Goal: Task Accomplishment & Management: Manage account settings

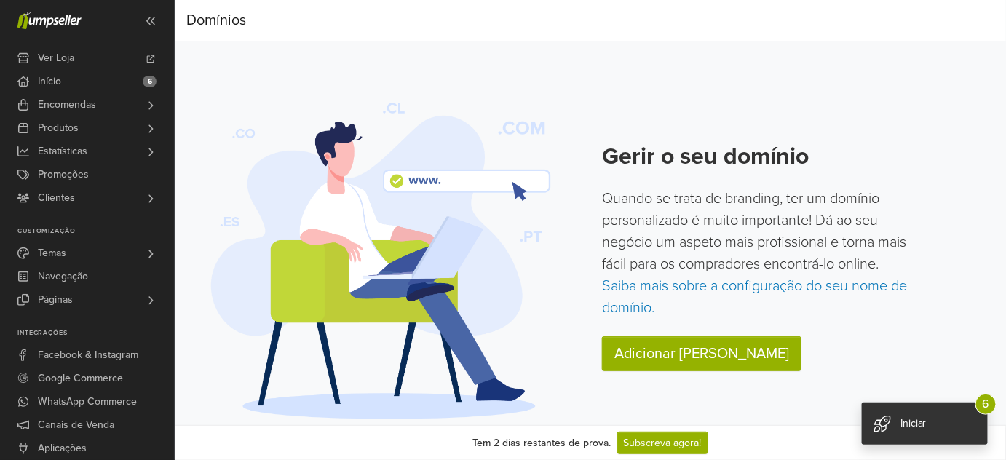
scroll to position [1, 0]
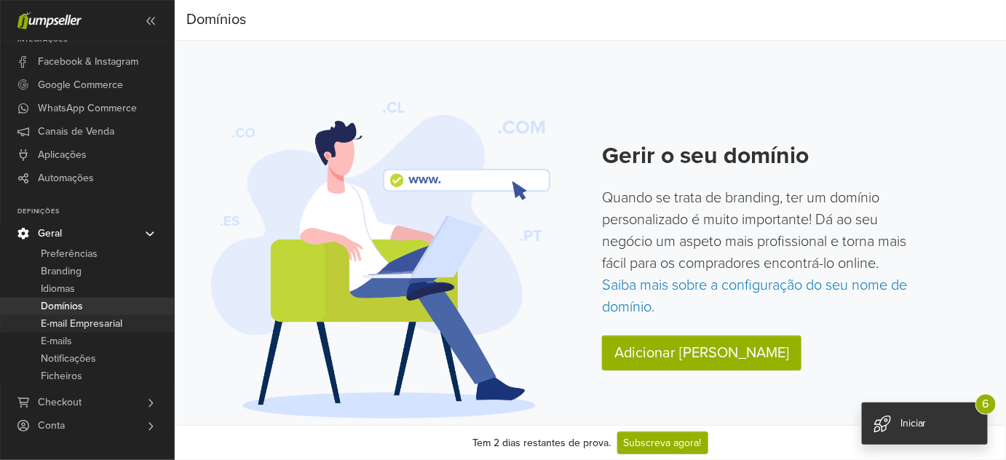
click at [77, 323] on span "E-mail Empresarial" at bounding box center [81, 323] width 81 height 17
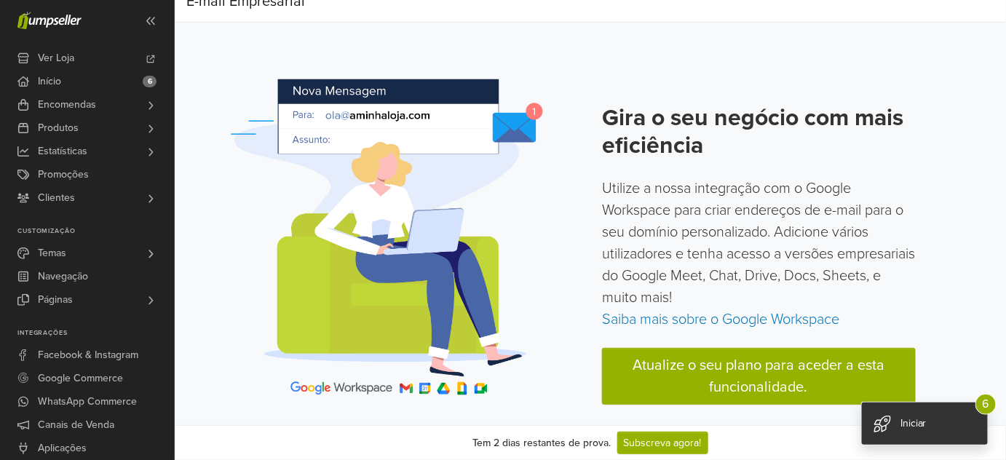
scroll to position [50, 0]
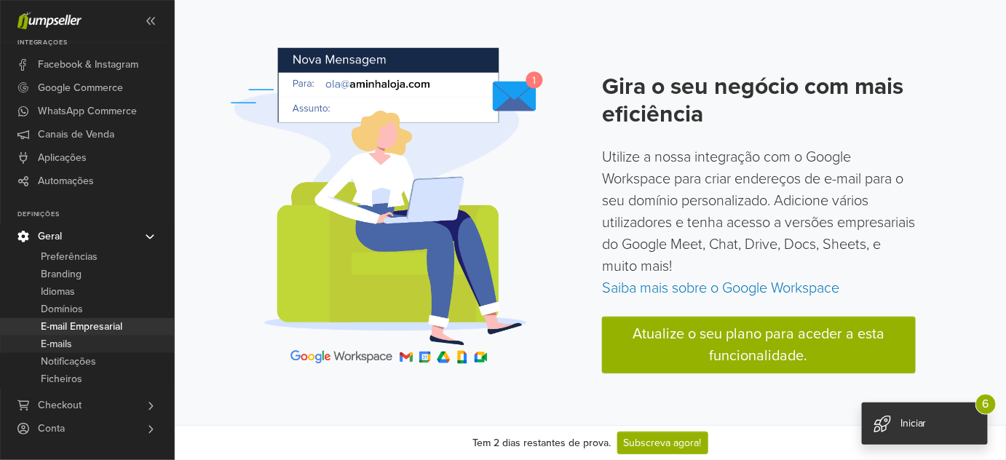
click at [83, 346] on link "E-mails" at bounding box center [87, 343] width 174 height 17
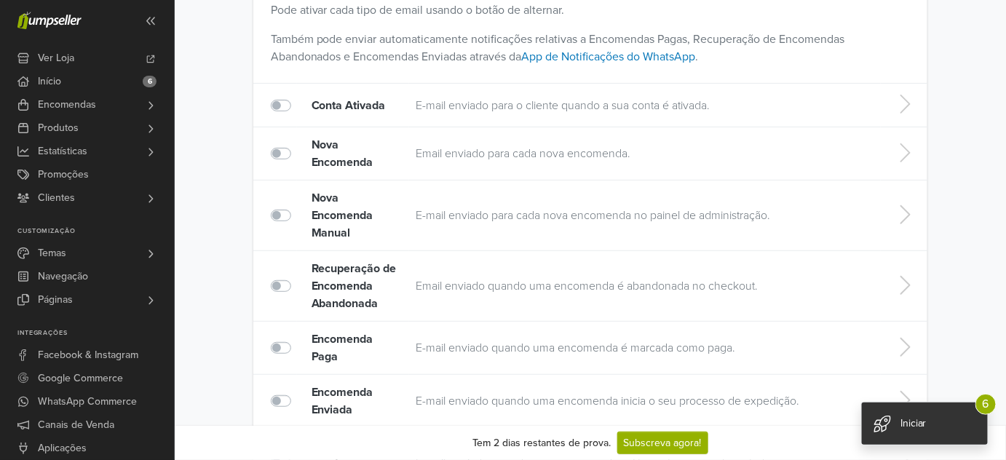
scroll to position [100, 0]
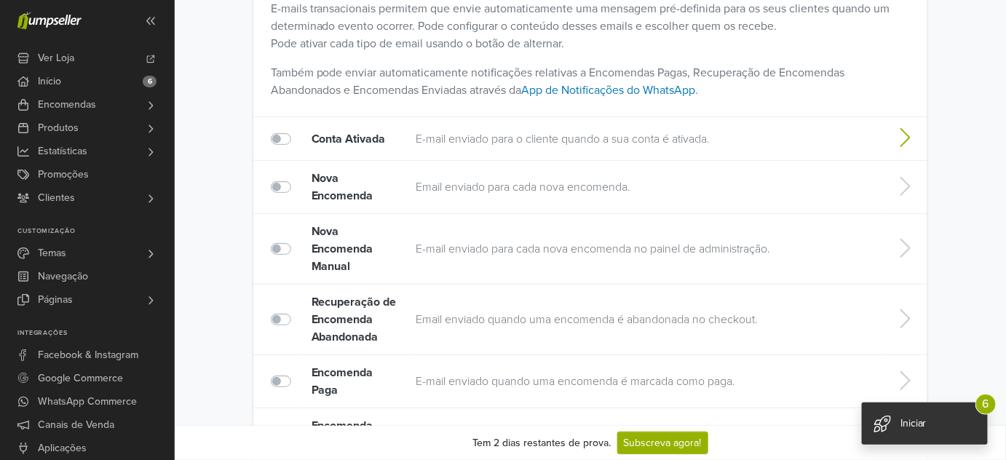
click at [712, 133] on td "E-mail enviado para o cliente quando a sua conta é ativada." at bounding box center [645, 139] width 472 height 44
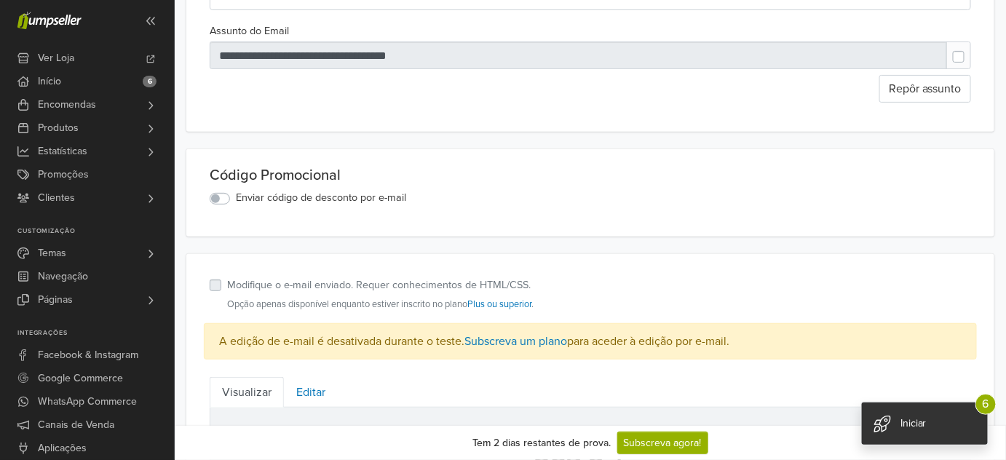
scroll to position [160, 0]
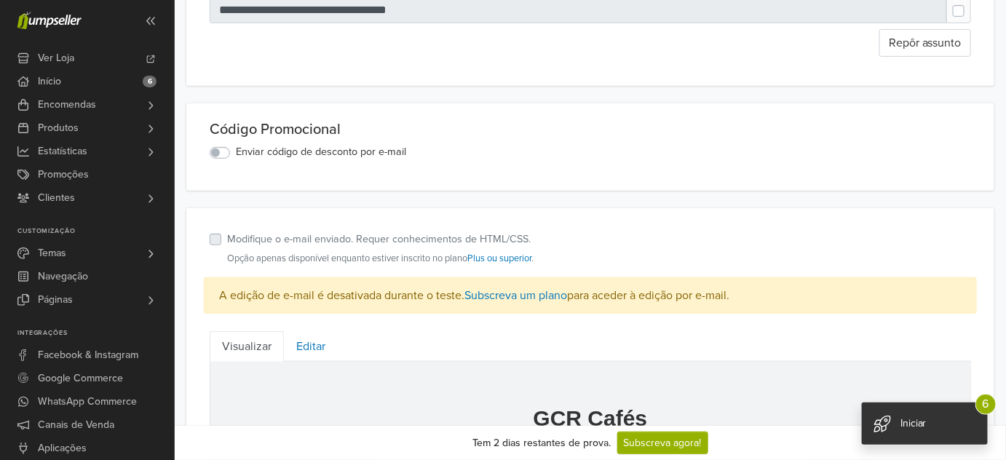
click at [236, 150] on label "Enviar código de desconto por e-mail" at bounding box center [321, 152] width 170 height 16
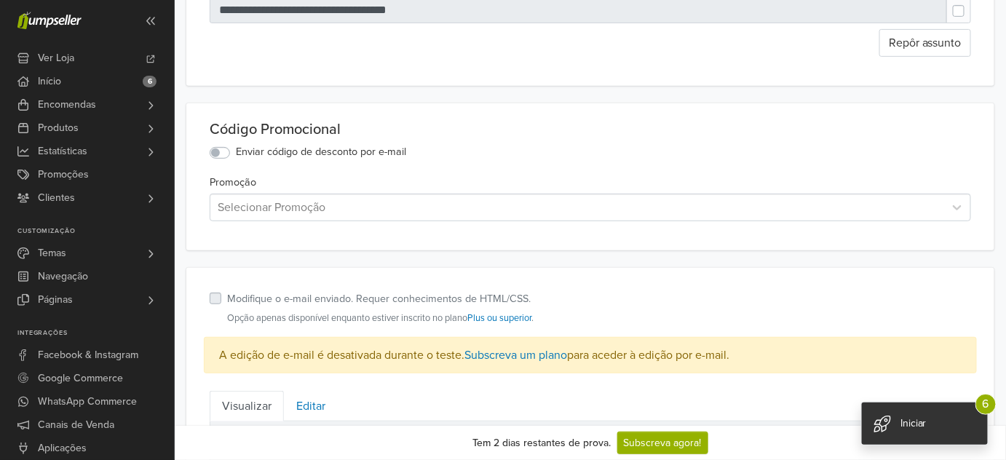
click at [236, 153] on label "Enviar código de desconto por e-mail" at bounding box center [321, 152] width 170 height 16
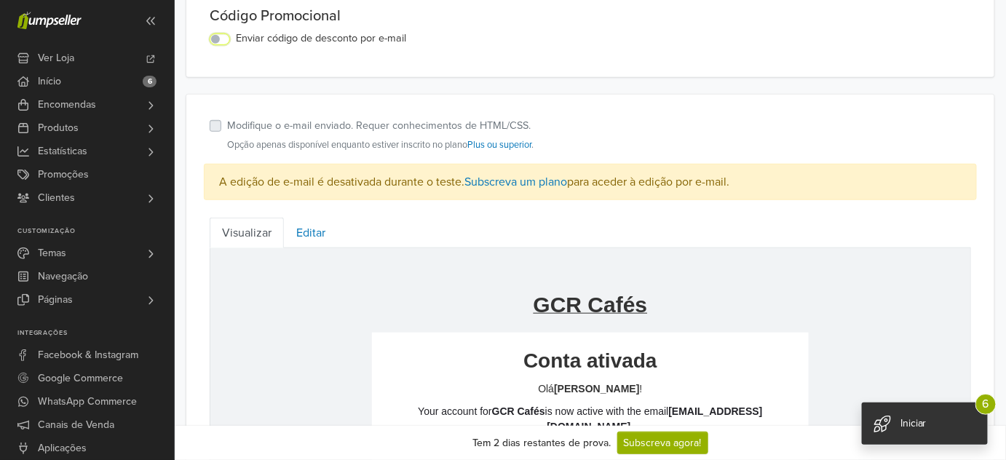
scroll to position [274, 0]
click at [227, 124] on label "Modifique o e-mail enviado. Requer conhecimentos de HTML/CSS." at bounding box center [378, 125] width 303 height 16
click at [227, 125] on label "Modifique o e-mail enviado. Requer conhecimentos de HTML/CSS." at bounding box center [378, 125] width 303 height 16
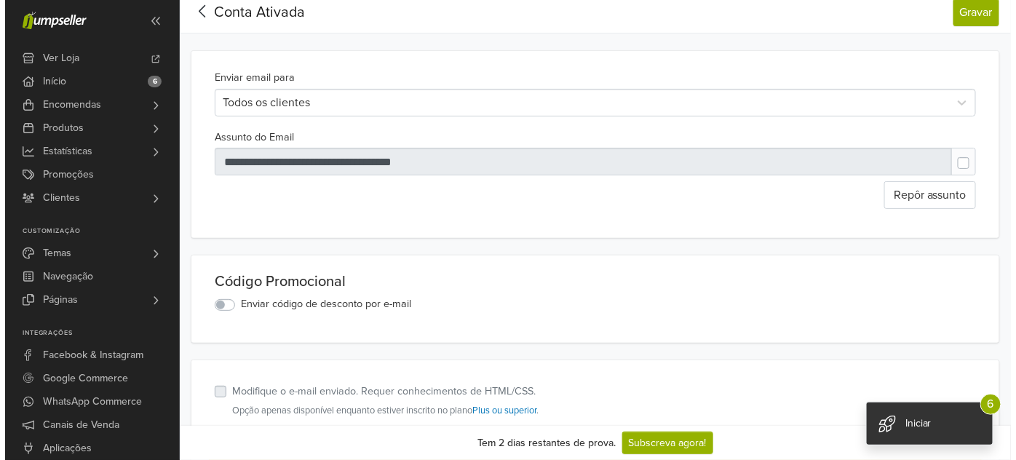
scroll to position [7, 0]
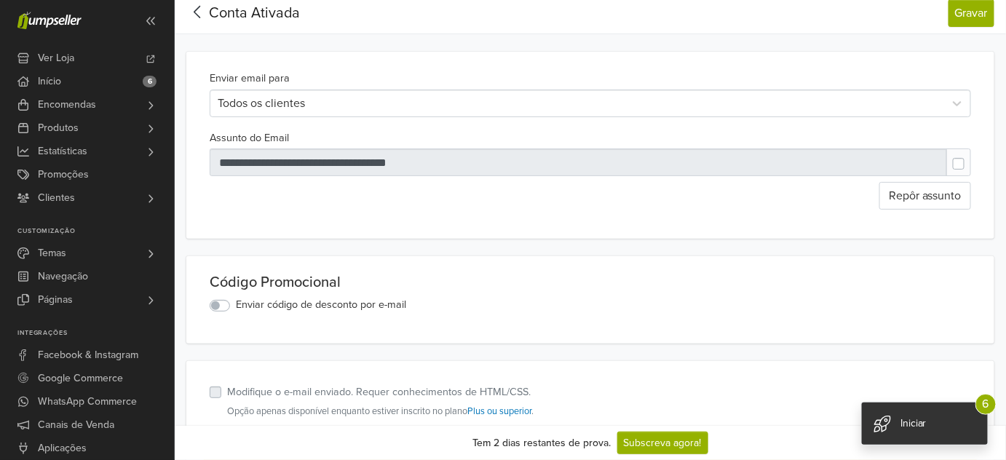
click at [193, 15] on icon at bounding box center [197, 12] width 23 height 18
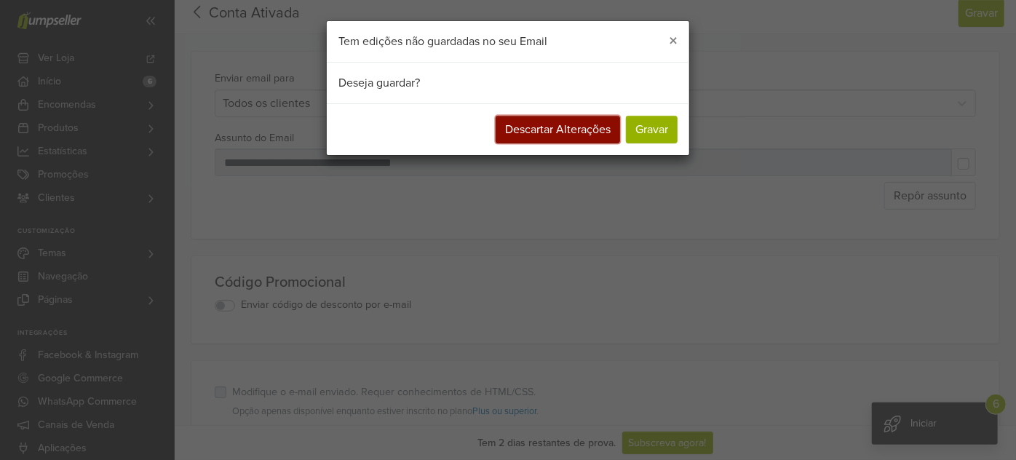
click at [520, 127] on button "Descartar Alterações" at bounding box center [558, 130] width 124 height 28
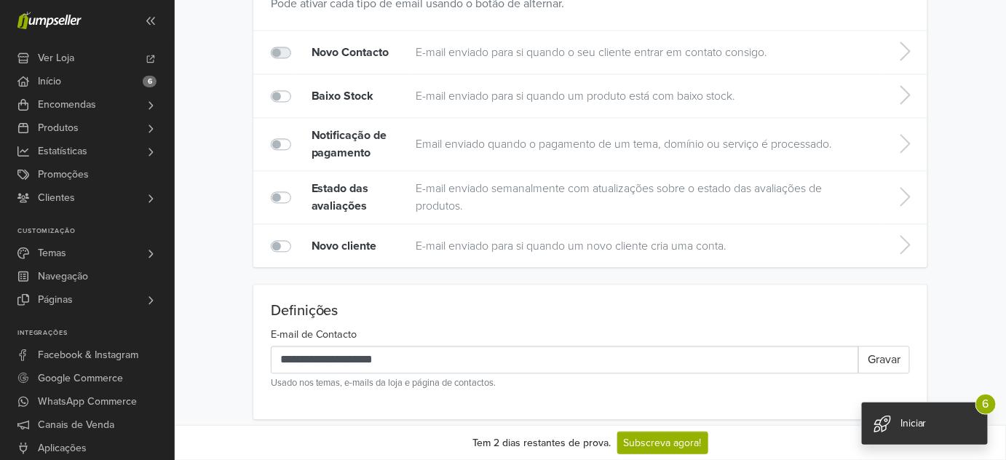
scroll to position [979, 0]
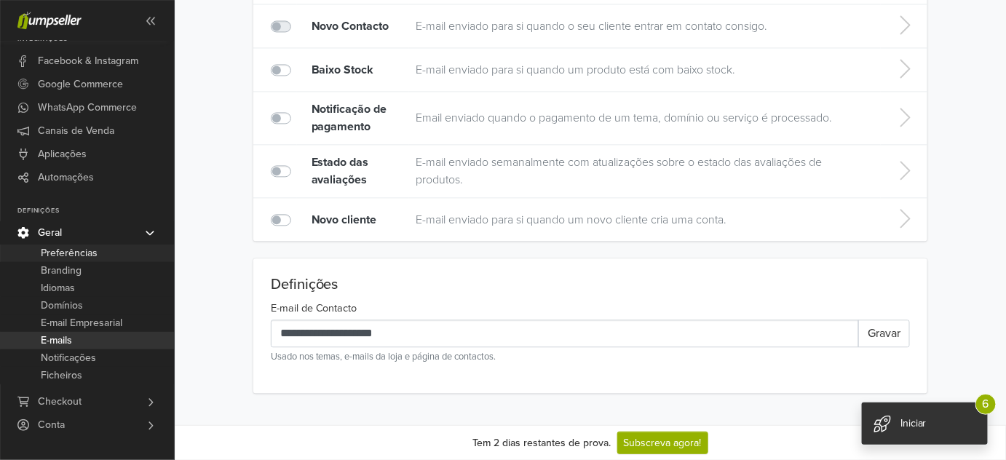
click at [73, 254] on span "Preferências" at bounding box center [69, 252] width 57 height 17
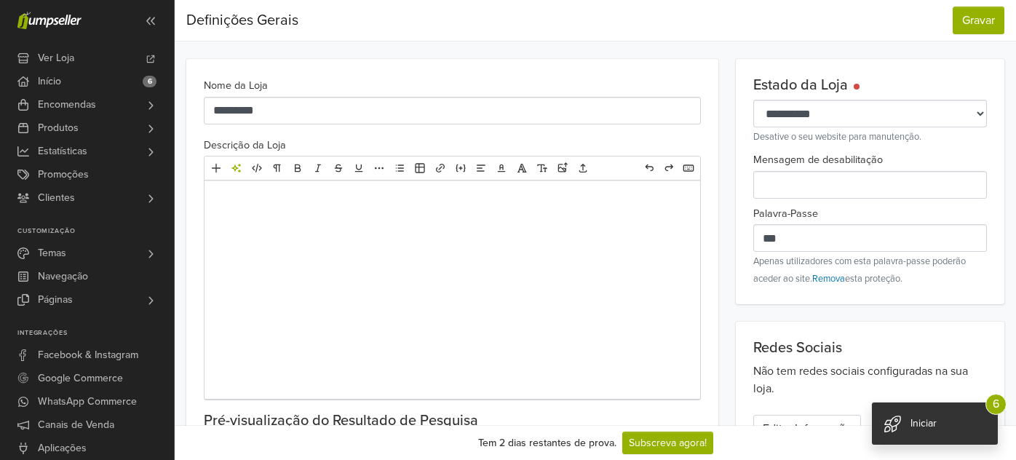
select select "*"
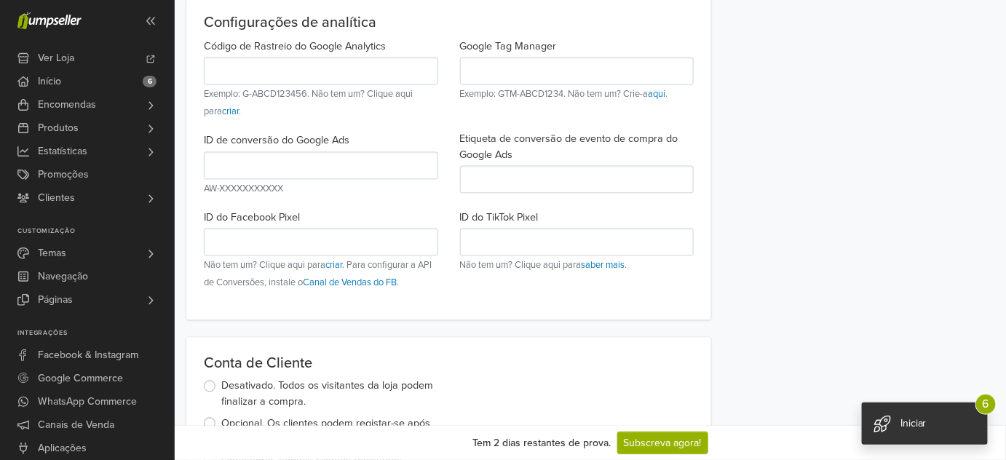
scroll to position [1233, 0]
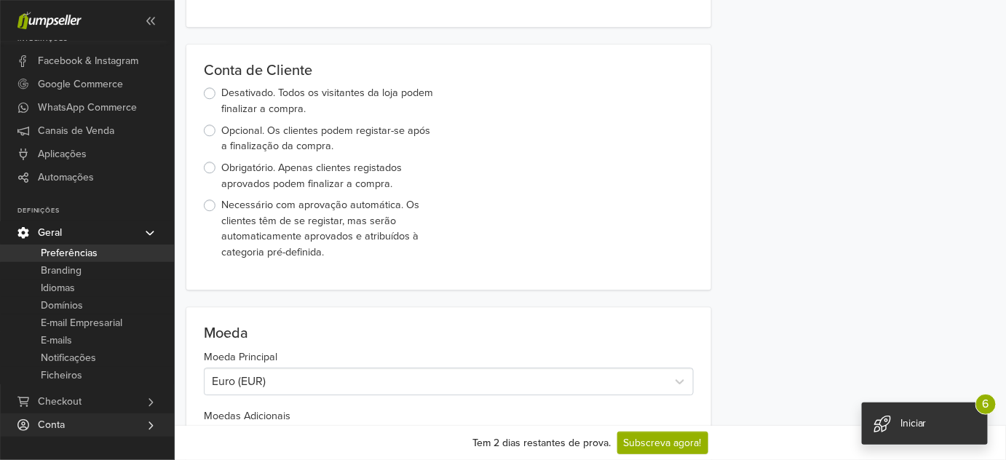
click at [62, 428] on span "Conta" at bounding box center [51, 424] width 27 height 23
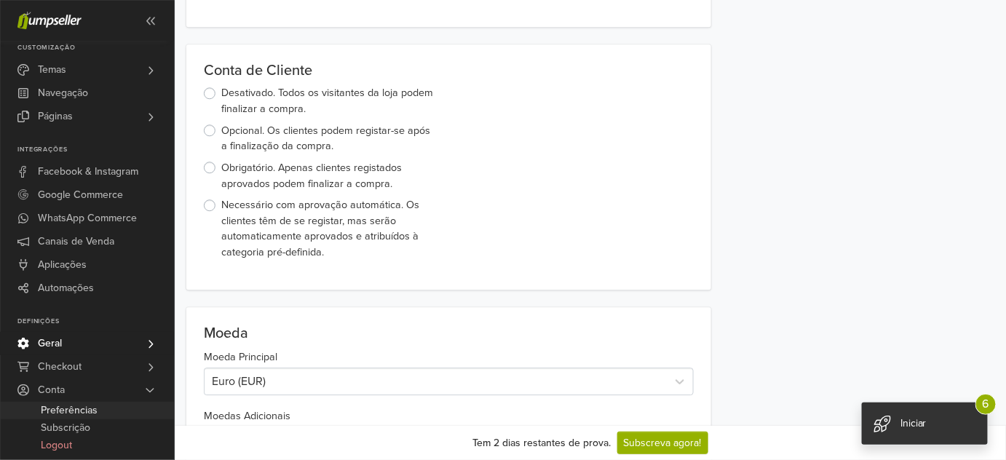
click at [69, 410] on span "Preferências" at bounding box center [69, 410] width 57 height 17
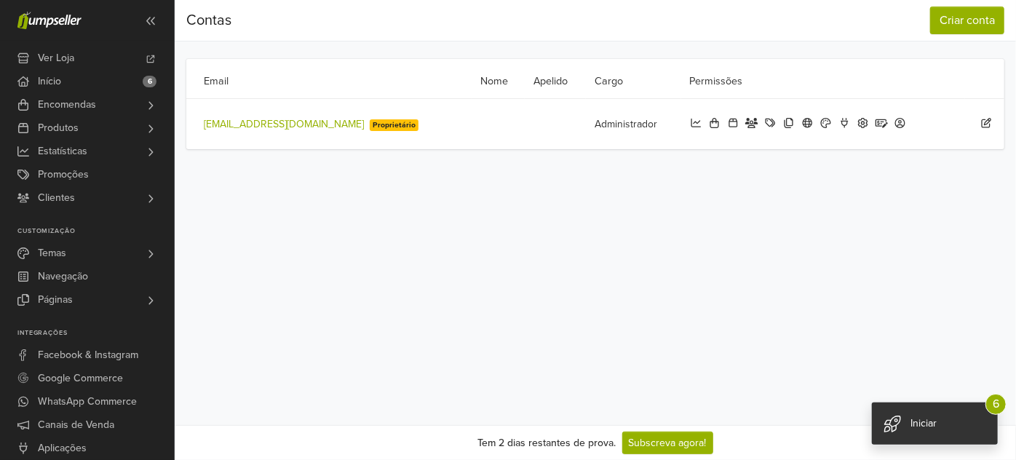
click at [289, 122] on link "comercial@goacafes.pt" at bounding box center [284, 124] width 160 height 12
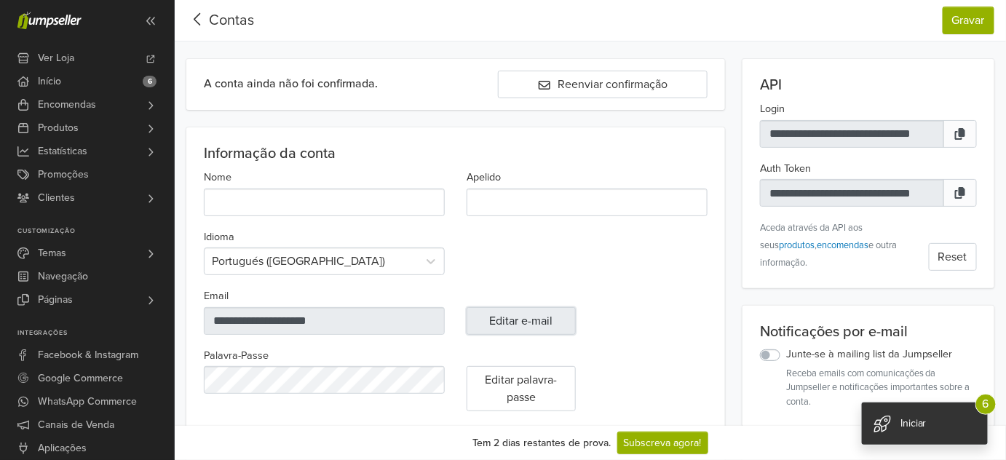
click at [476, 315] on button "Editar e-mail" at bounding box center [520, 321] width 109 height 28
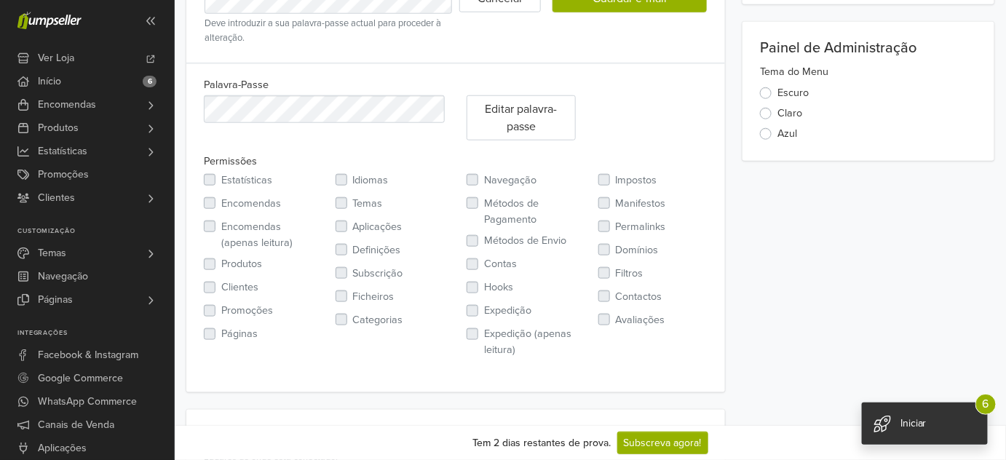
scroll to position [423, 0]
click at [777, 112] on label "Claro" at bounding box center [789, 113] width 25 height 16
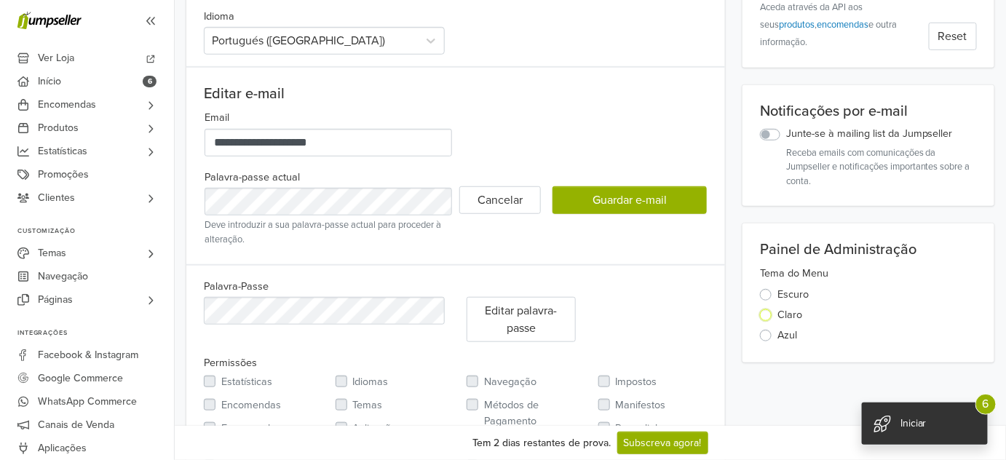
scroll to position [281, 0]
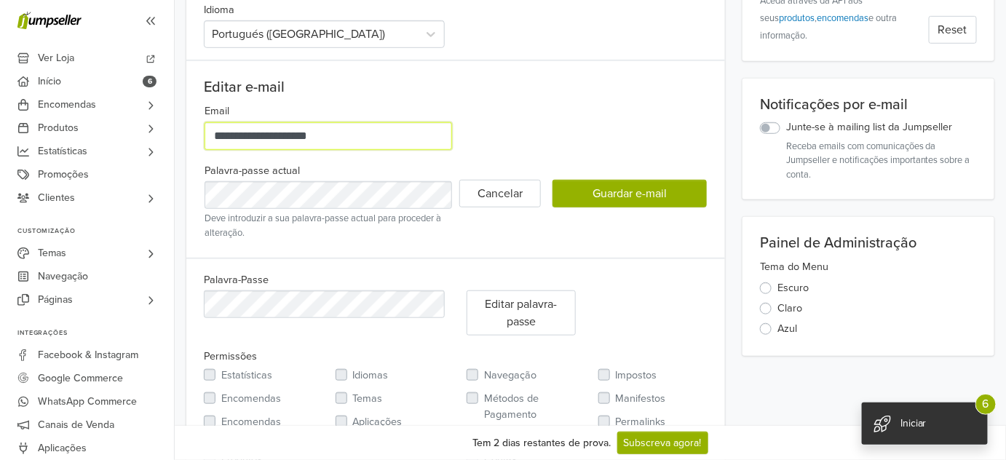
drag, startPoint x: 351, startPoint y: 138, endPoint x: 359, endPoint y: 143, distance: 9.5
click at [357, 140] on input "**********" at bounding box center [327, 136] width 247 height 28
click at [526, 81] on div "Editar e-mail" at bounding box center [455, 87] width 525 height 17
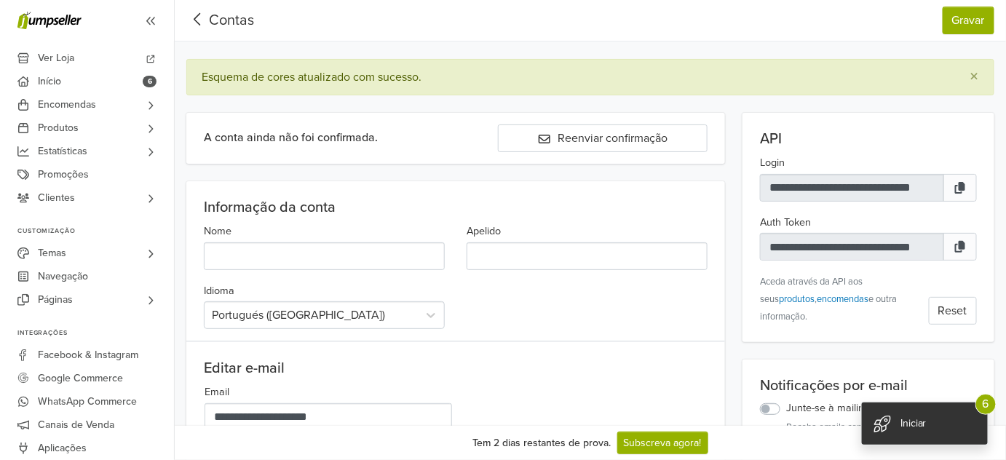
scroll to position [0, 0]
click at [953, 17] on button "Gravar" at bounding box center [968, 21] width 52 height 28
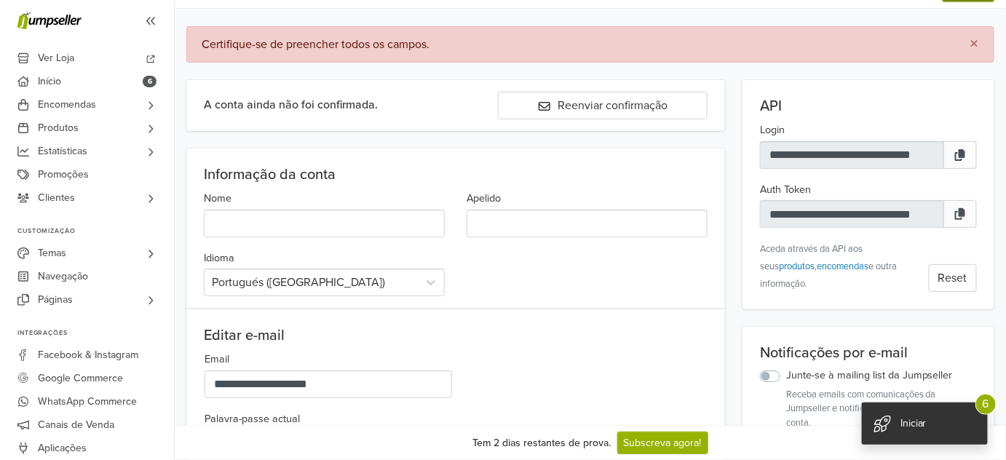
scroll to position [31, 0]
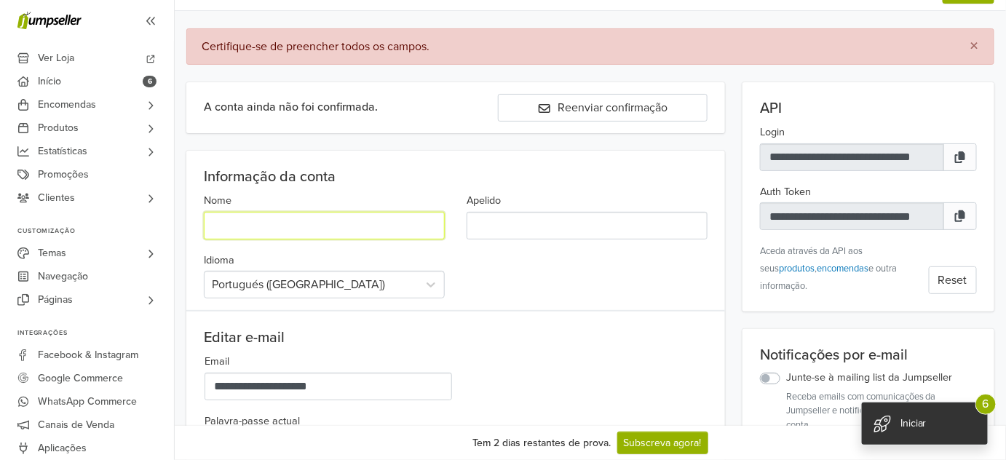
click at [410, 220] on input "Nome" at bounding box center [324, 226] width 241 height 28
type input "***"
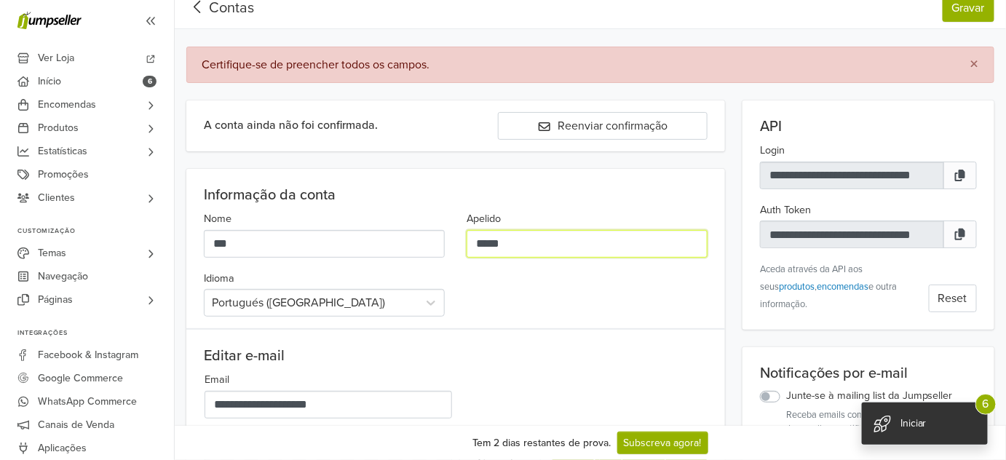
scroll to position [0, 0]
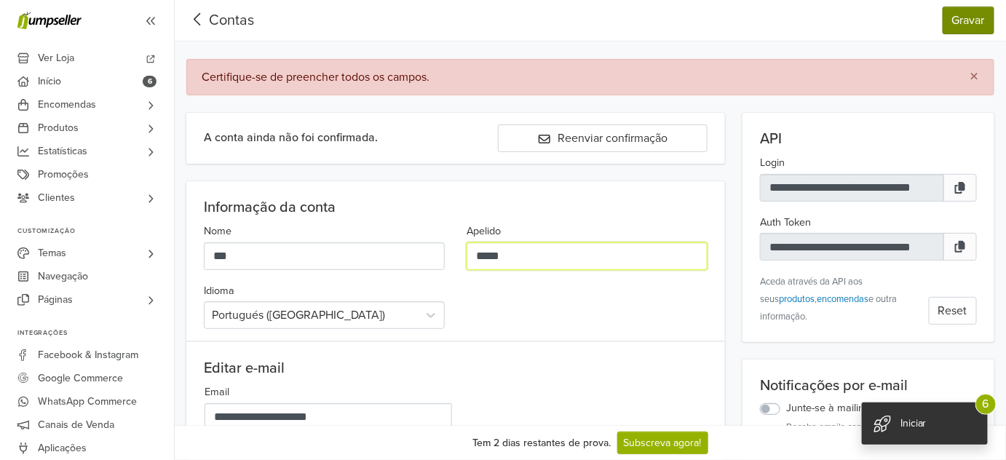
type input "*****"
click at [955, 17] on button "Gravar" at bounding box center [968, 21] width 52 height 28
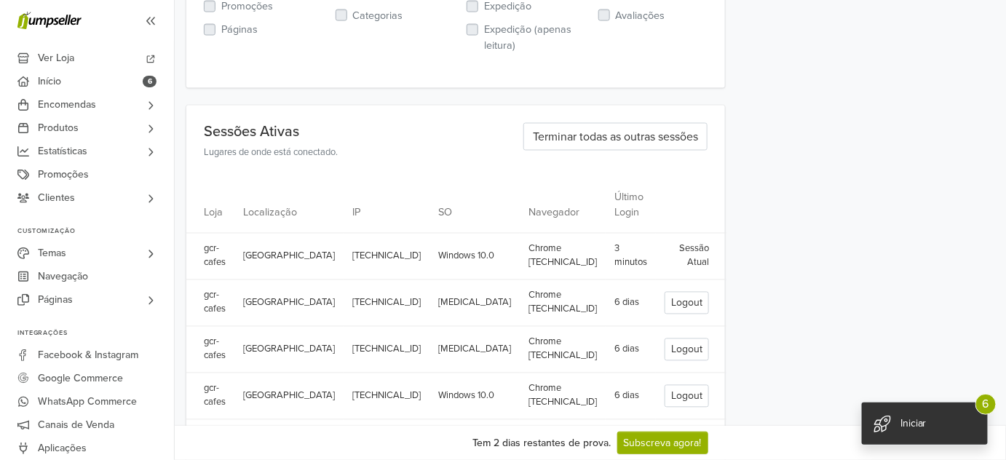
scroll to position [780, 0]
click at [613, 129] on button "Terminar todas as outras sessões" at bounding box center [615, 137] width 184 height 28
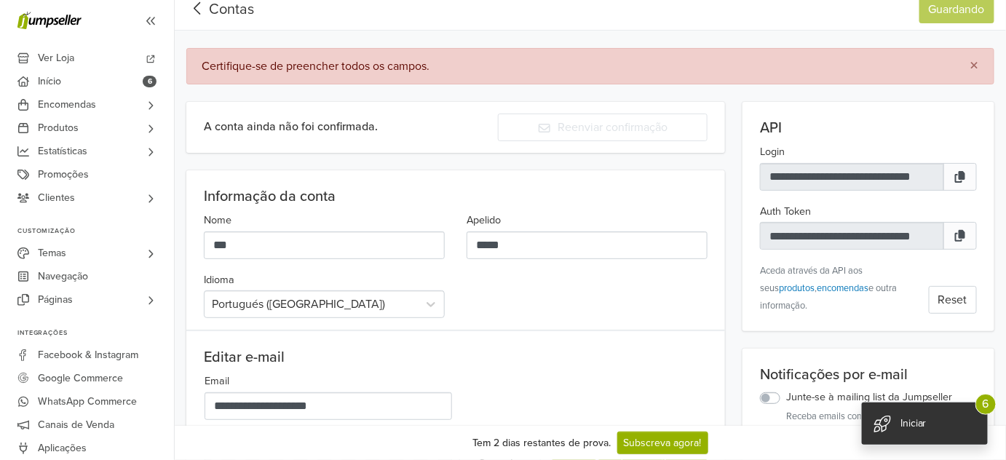
scroll to position [0, 0]
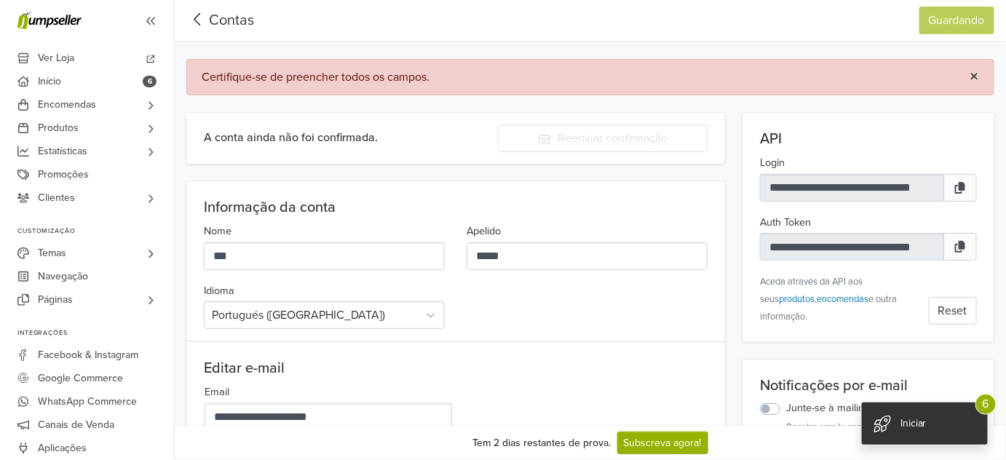
click at [972, 74] on span "×" at bounding box center [974, 76] width 9 height 21
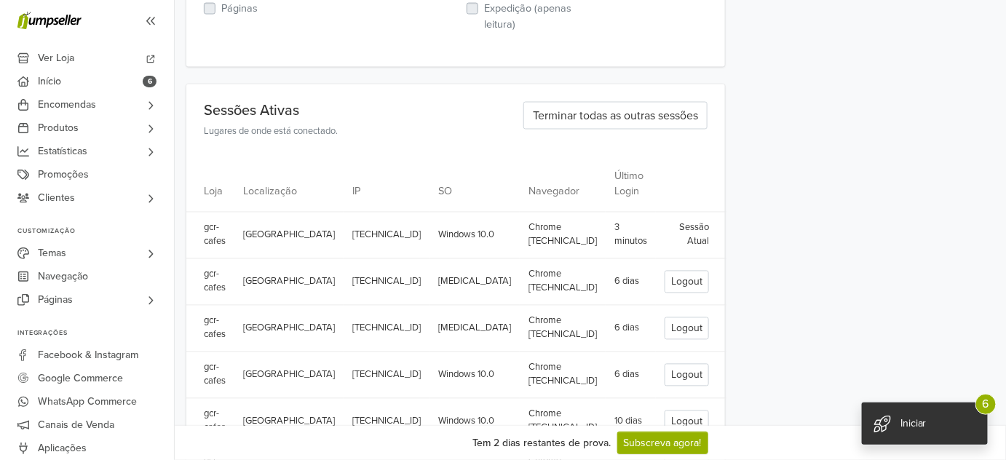
scroll to position [764, 0]
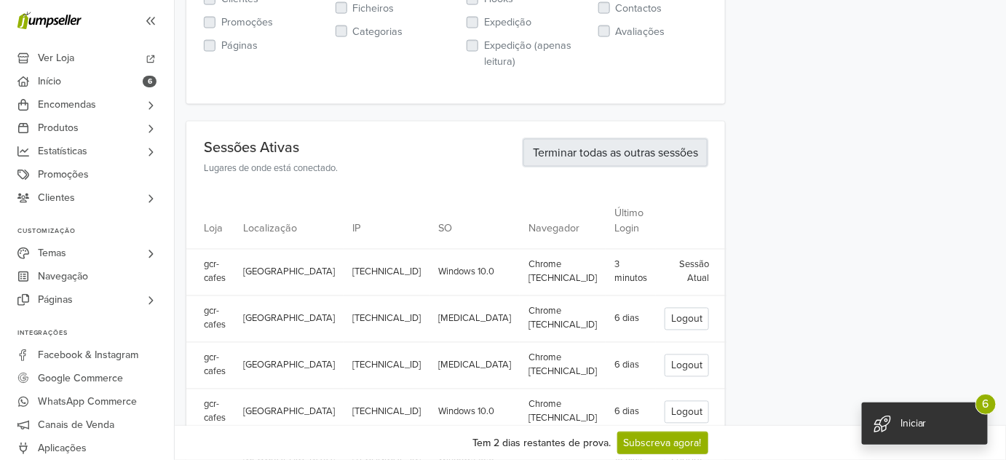
click at [633, 151] on button "Terminar todas as outras sessões" at bounding box center [615, 153] width 184 height 28
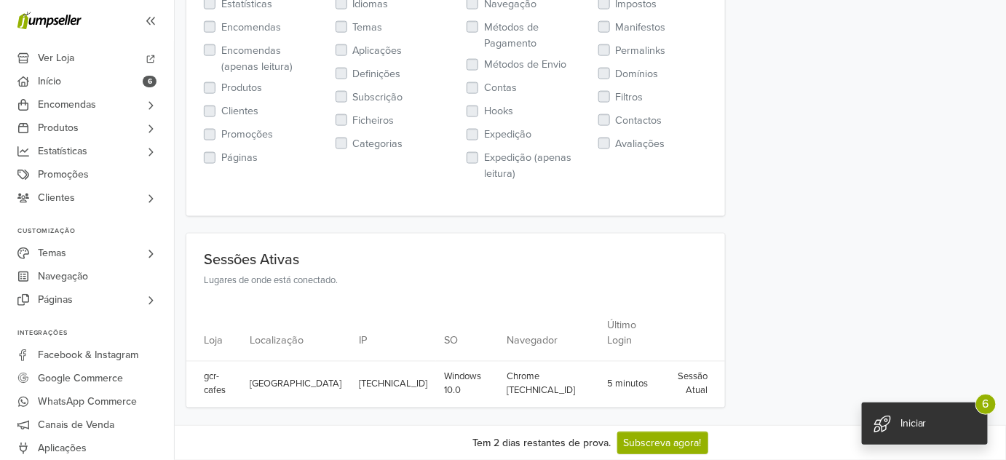
scroll to position [0, 0]
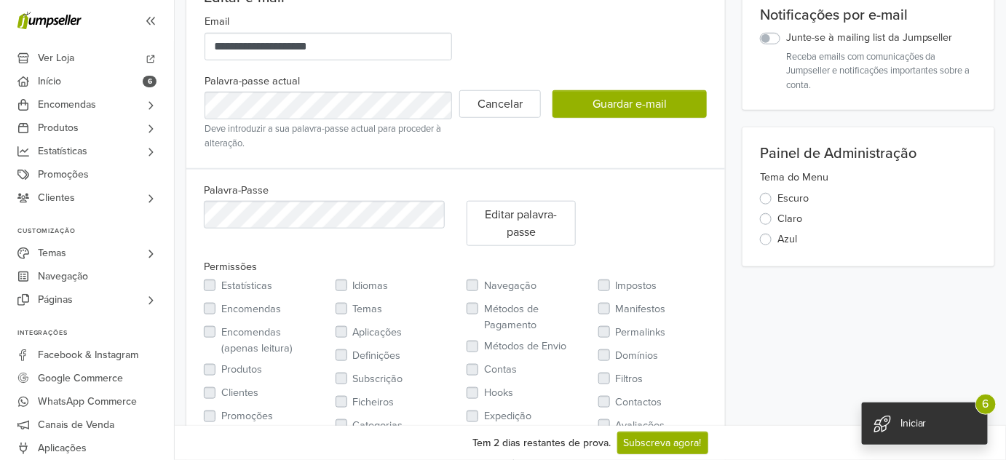
click at [629, 308] on label "Manifestos" at bounding box center [641, 309] width 50 height 16
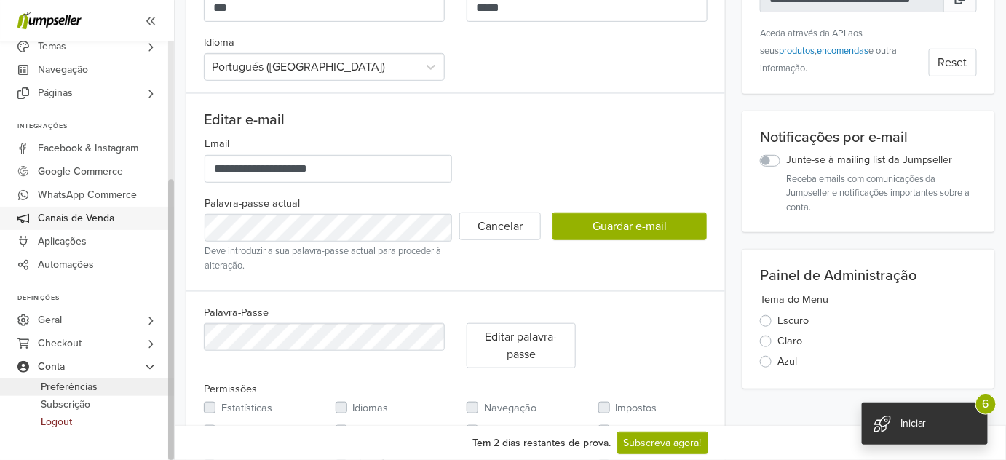
scroll to position [276, 0]
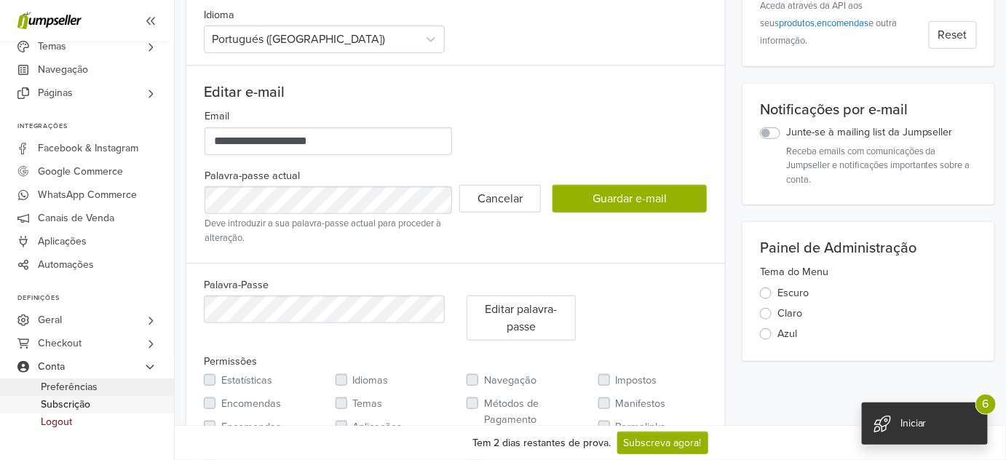
click at [52, 413] on span "Subscrição" at bounding box center [65, 404] width 49 height 17
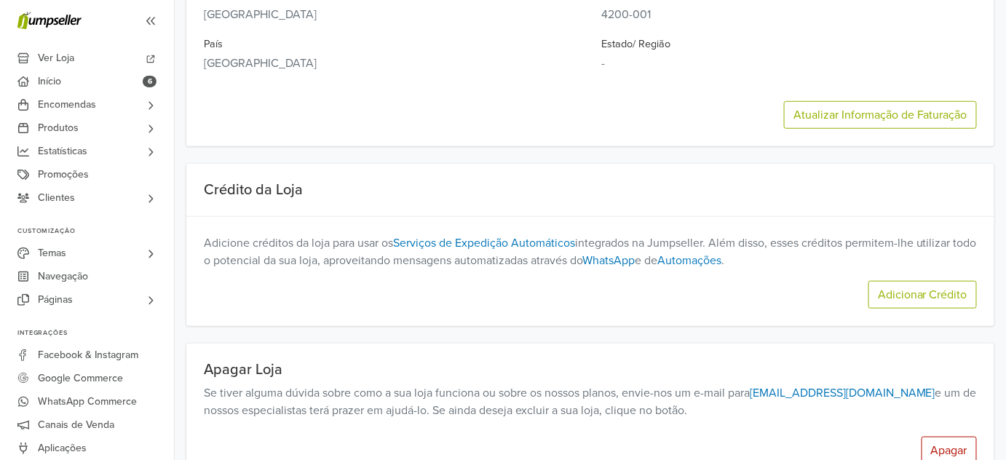
scroll to position [371, 0]
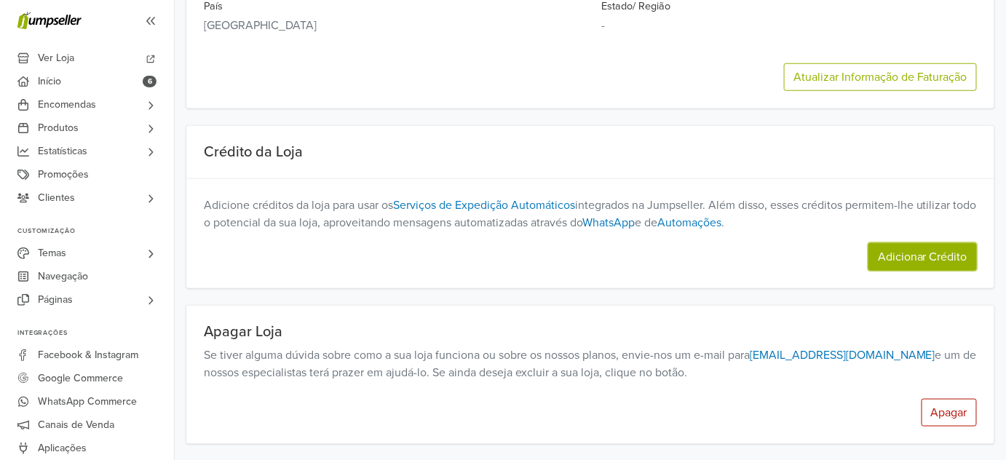
click at [920, 255] on link "Adicionar Crédito" at bounding box center [922, 257] width 108 height 28
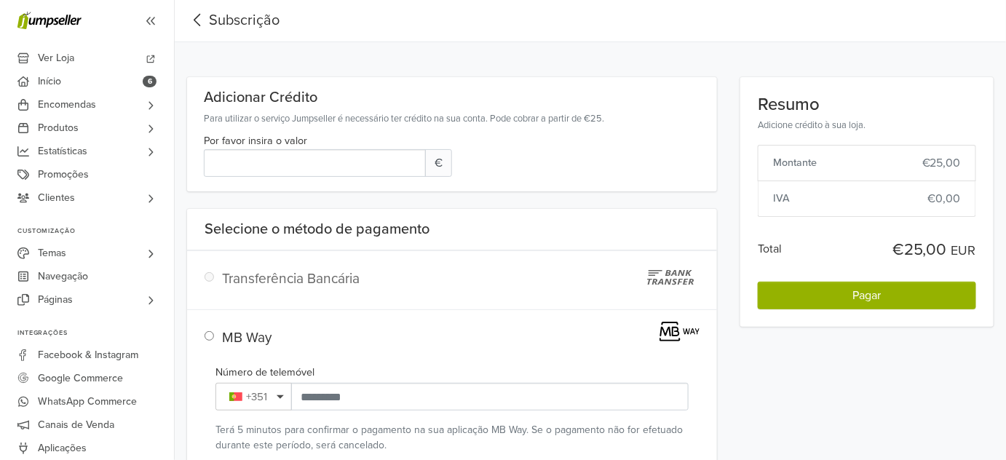
scroll to position [95, 0]
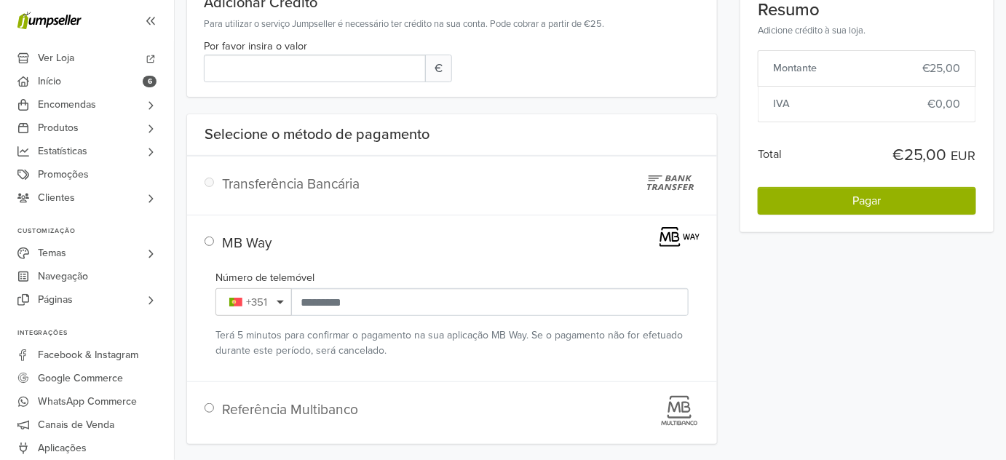
click at [282, 191] on div "Transferência Bancária" at bounding box center [336, 190] width 250 height 32
click at [254, 188] on div "Transferência Bancária" at bounding box center [336, 190] width 250 height 32
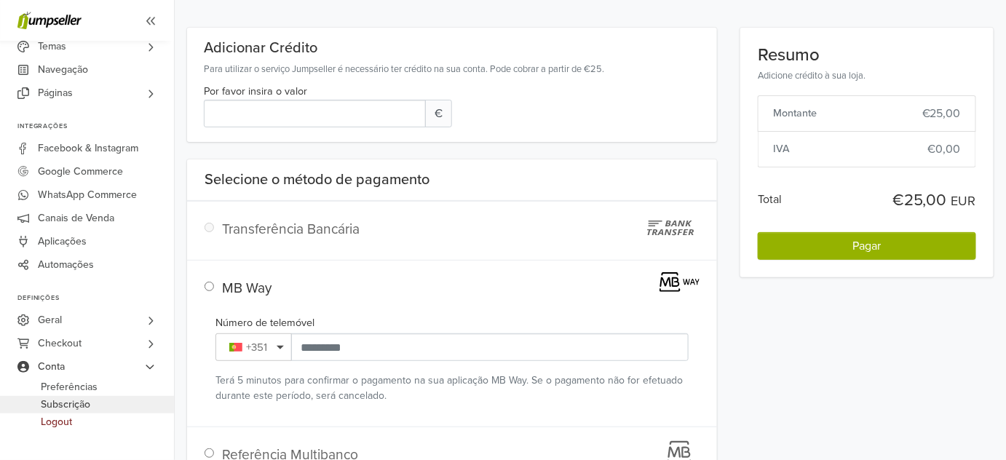
scroll to position [0, 0]
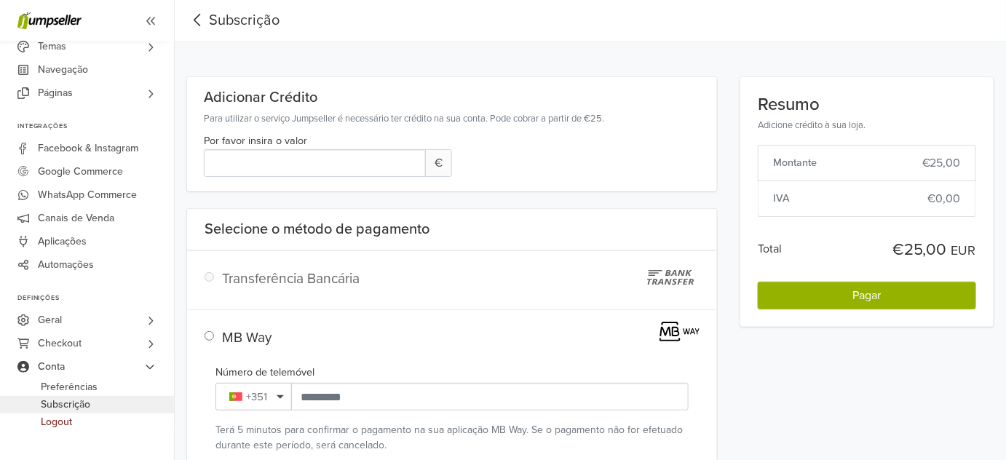
click at [194, 20] on icon at bounding box center [197, 20] width 7 height 12
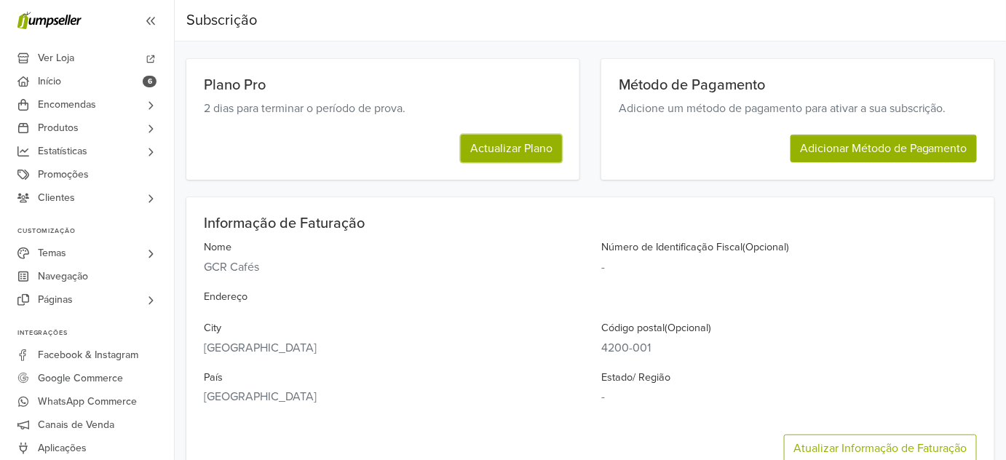
click at [482, 151] on button "Actualizar Plano" at bounding box center [511, 149] width 101 height 28
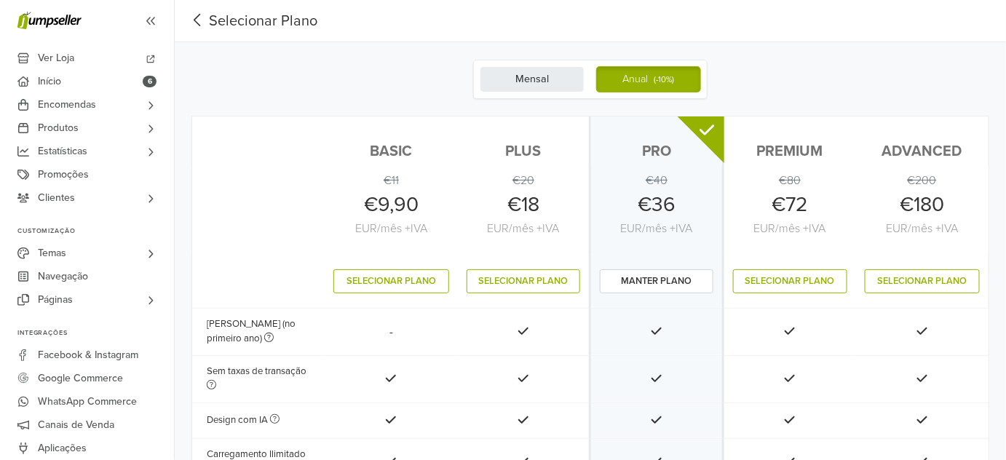
click at [525, 80] on label "Mensal" at bounding box center [532, 79] width 105 height 26
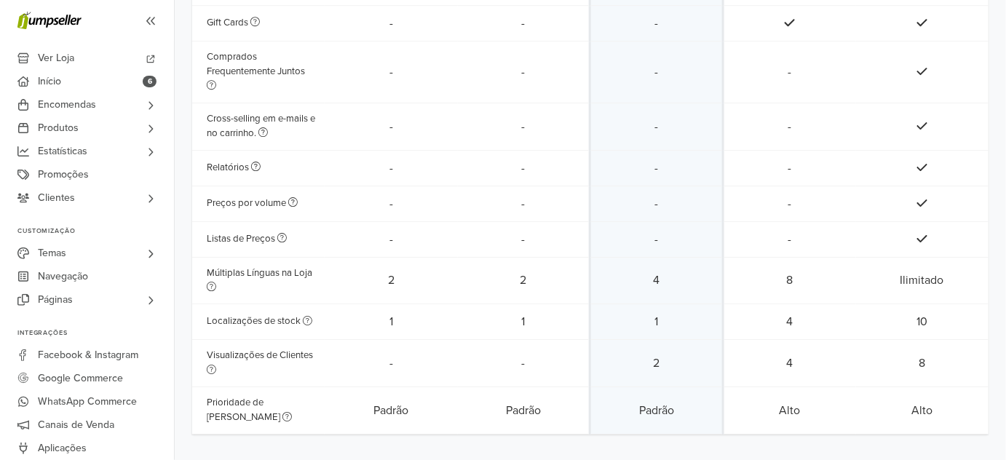
scroll to position [1517, 0]
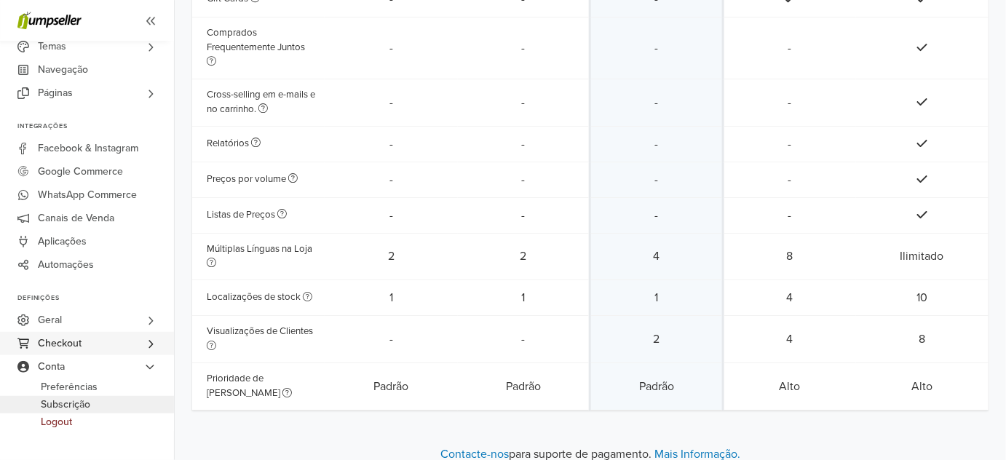
click at [106, 341] on link "Checkout" at bounding box center [87, 343] width 174 height 23
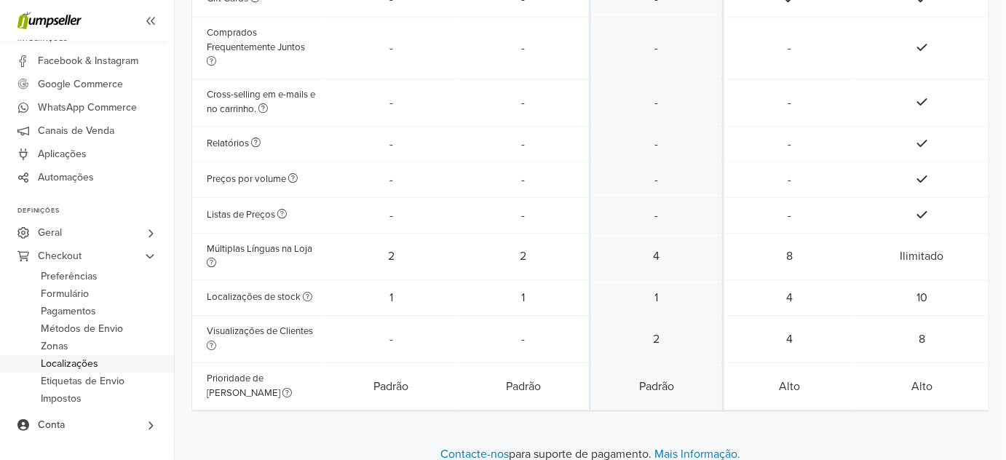
click at [83, 368] on span "Localizações" at bounding box center [69, 363] width 57 height 17
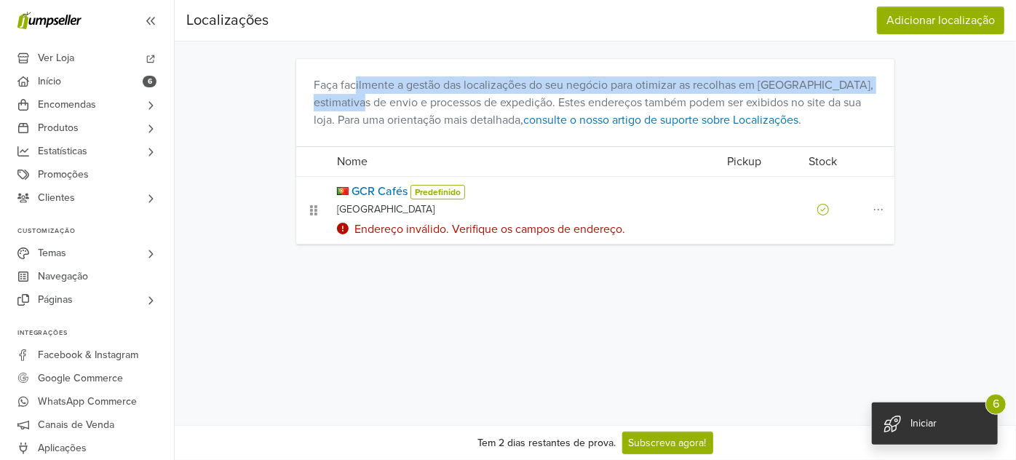
drag, startPoint x: 355, startPoint y: 84, endPoint x: 357, endPoint y: 103, distance: 19.0
click at [357, 103] on p "Faça facilmente a gestão das localizações do seu negócio para otimizar as recol…" at bounding box center [595, 102] width 563 height 52
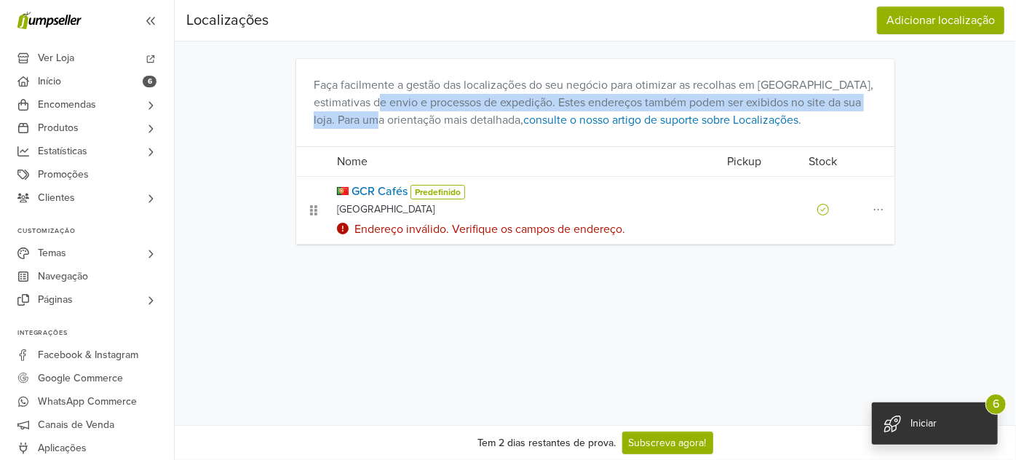
drag, startPoint x: 371, startPoint y: 99, endPoint x: 374, endPoint y: 116, distance: 17.0
click at [374, 116] on p "Faça facilmente a gestão das localizações do seu negócio para otimizar as recol…" at bounding box center [595, 102] width 563 height 52
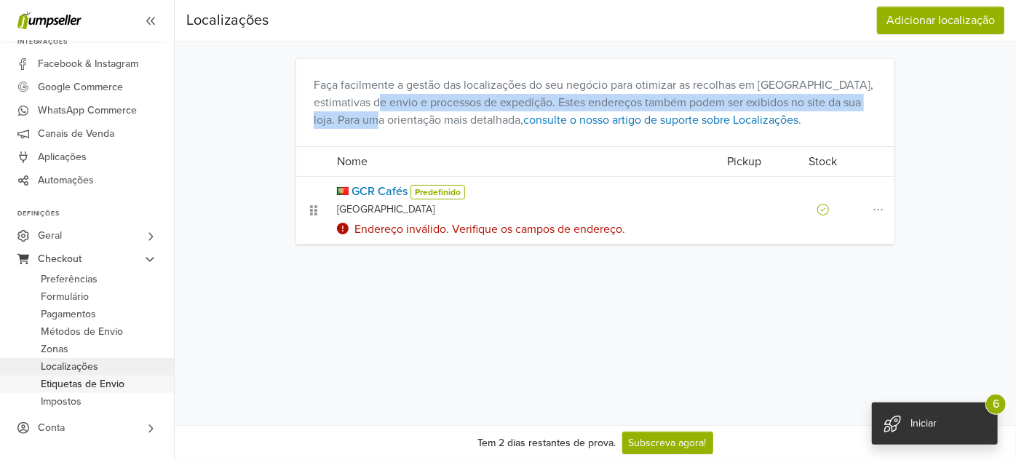
click at [96, 383] on span "Etiquetas de Envio" at bounding box center [83, 383] width 84 height 17
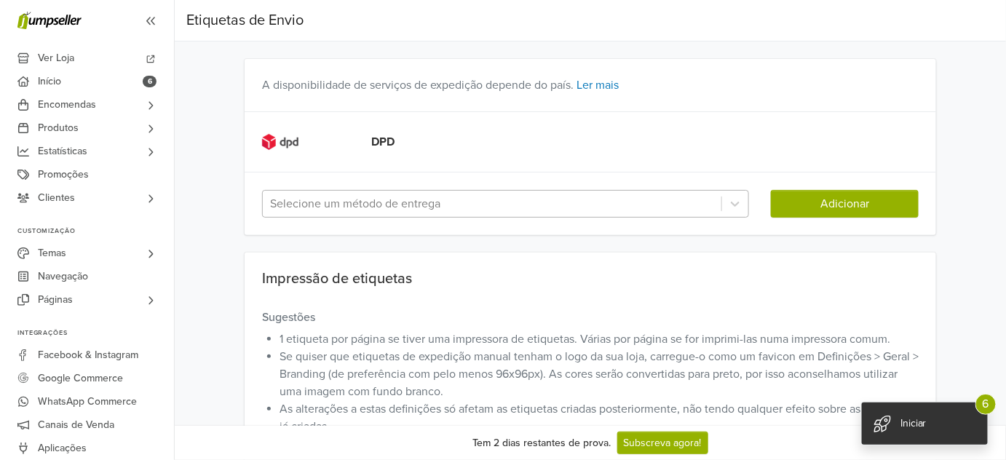
click at [368, 205] on div at bounding box center [492, 204] width 444 height 20
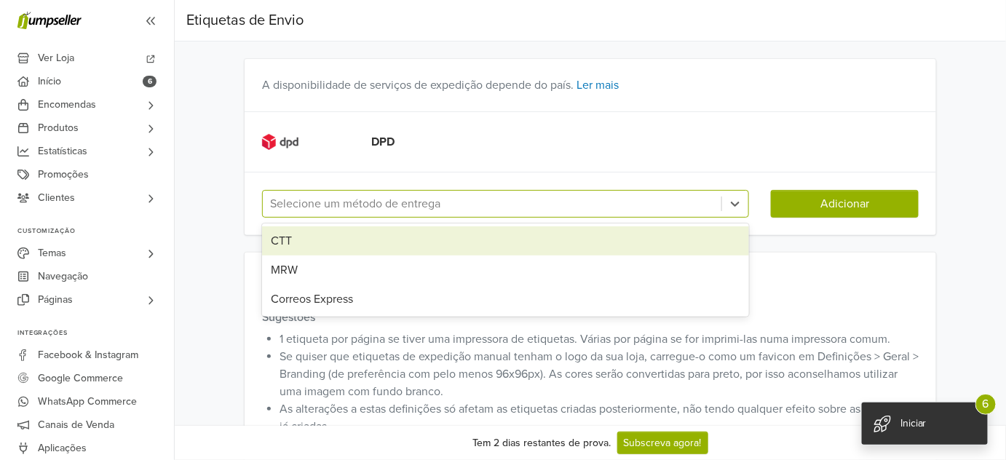
click at [349, 238] on div "CTT" at bounding box center [505, 240] width 487 height 29
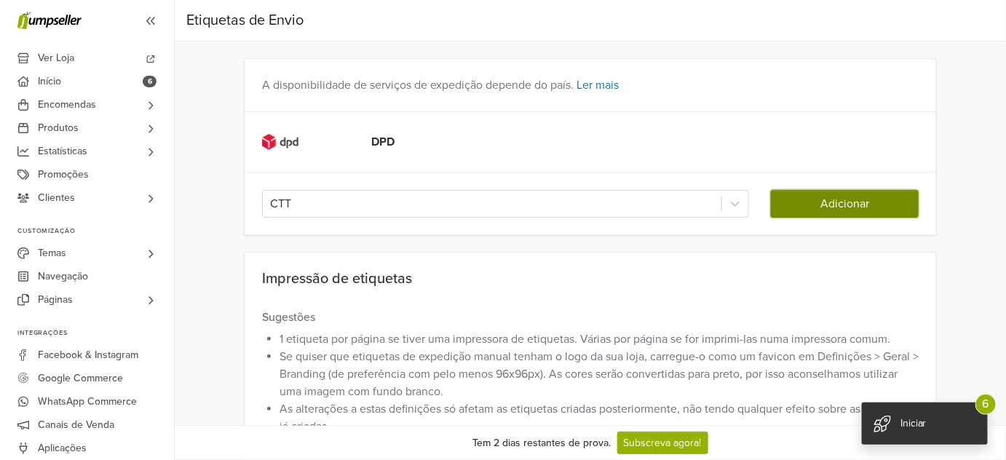
click at [805, 204] on button "Adicionar" at bounding box center [845, 204] width 148 height 28
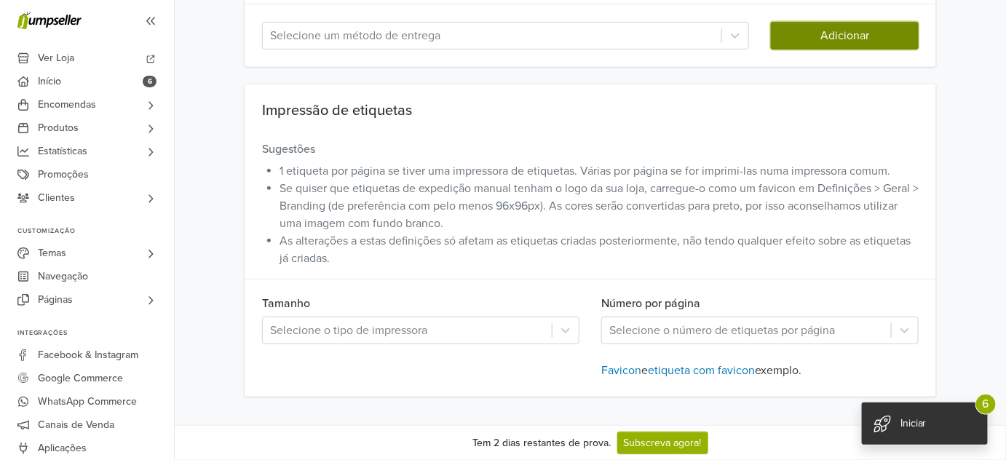
scroll to position [221, 0]
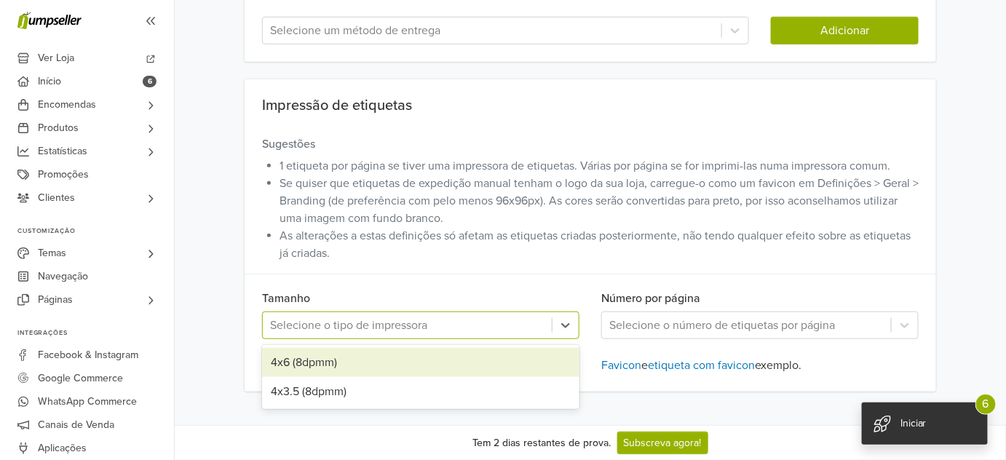
click at [388, 330] on div at bounding box center [407, 325] width 274 height 20
click at [389, 358] on div "4x6 (8dpmm)" at bounding box center [420, 362] width 317 height 29
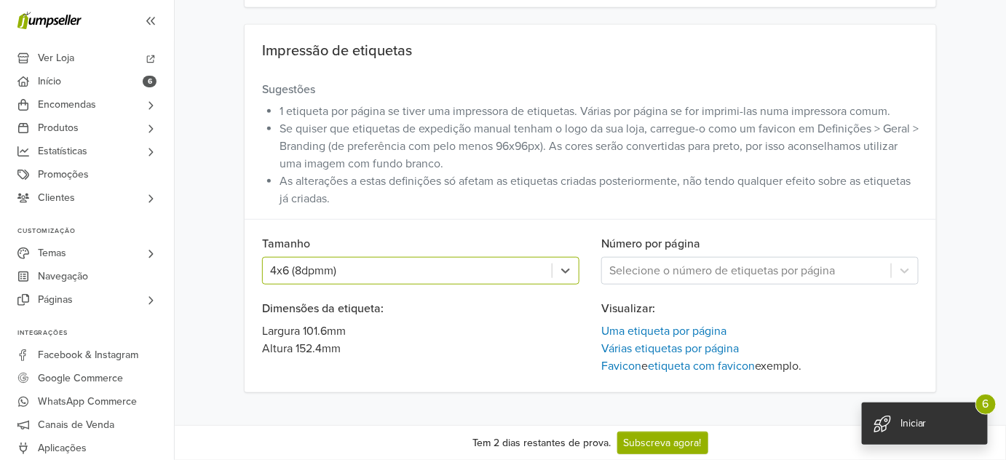
scroll to position [277, 0]
click at [647, 279] on div "Selecione o número de etiquetas por página" at bounding box center [746, 270] width 289 height 26
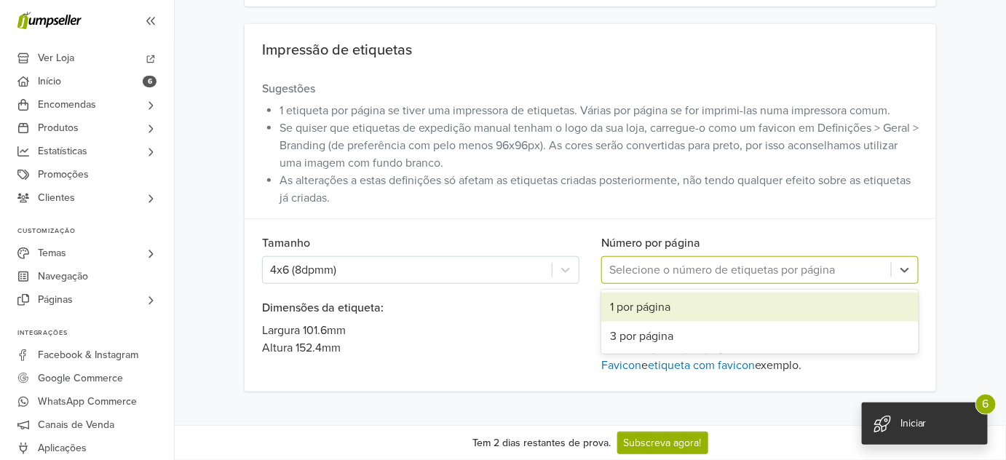
click at [641, 301] on div "1 por página" at bounding box center [759, 307] width 317 height 29
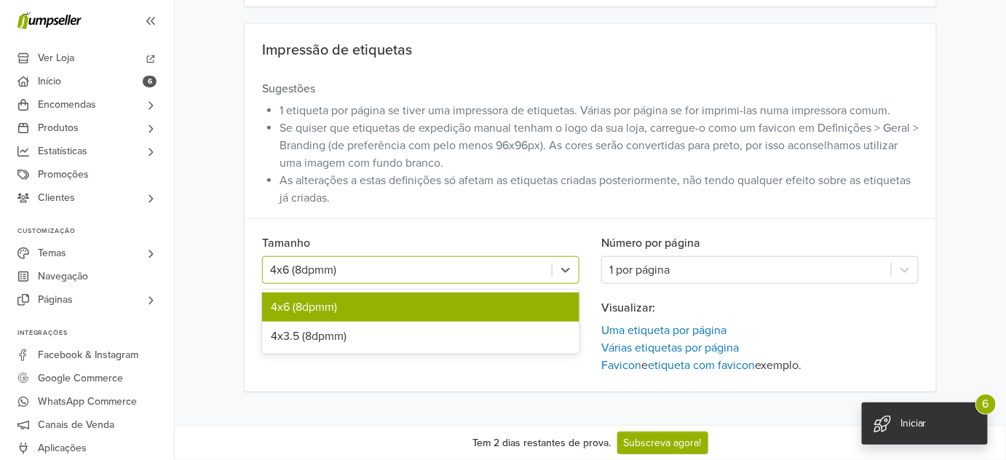
click at [368, 278] on div at bounding box center [407, 270] width 274 height 20
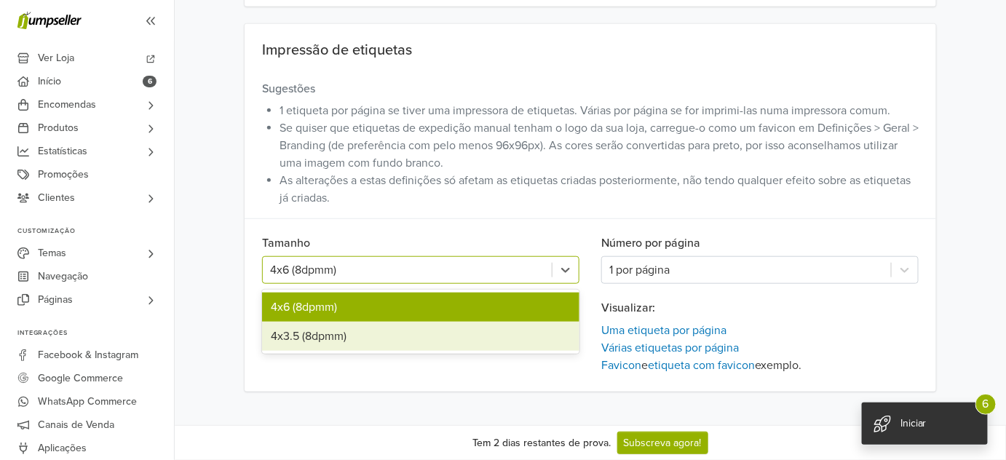
click at [345, 335] on div "4x3.5 (8dpmm)" at bounding box center [420, 336] width 317 height 29
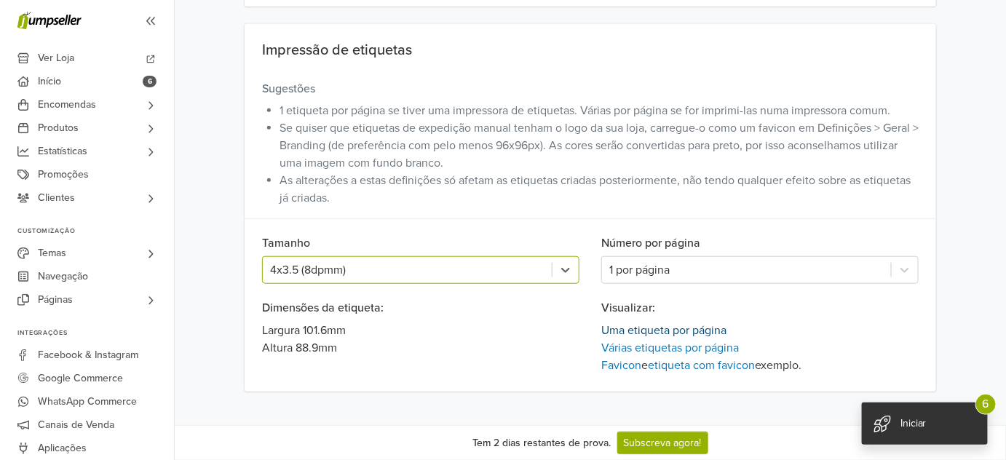
click at [605, 323] on link "Uma etiqueta por página" at bounding box center [663, 330] width 125 height 15
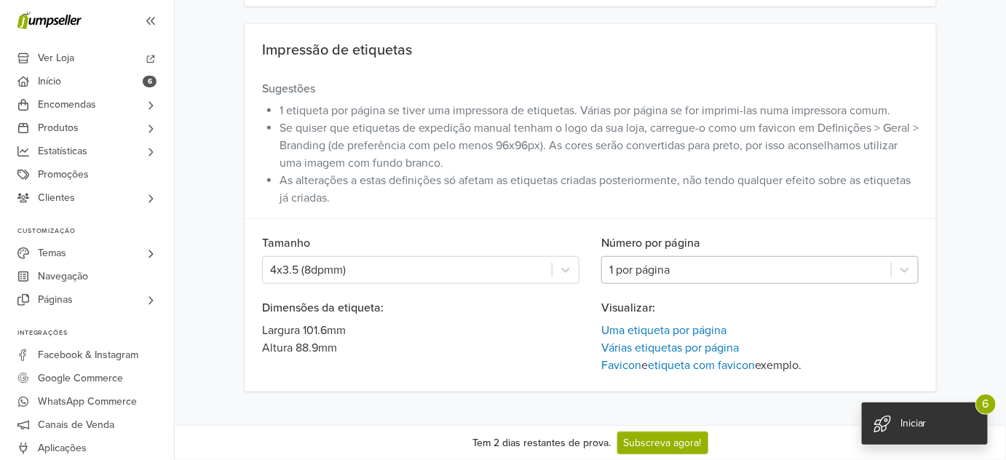
click at [632, 265] on div at bounding box center [746, 270] width 274 height 20
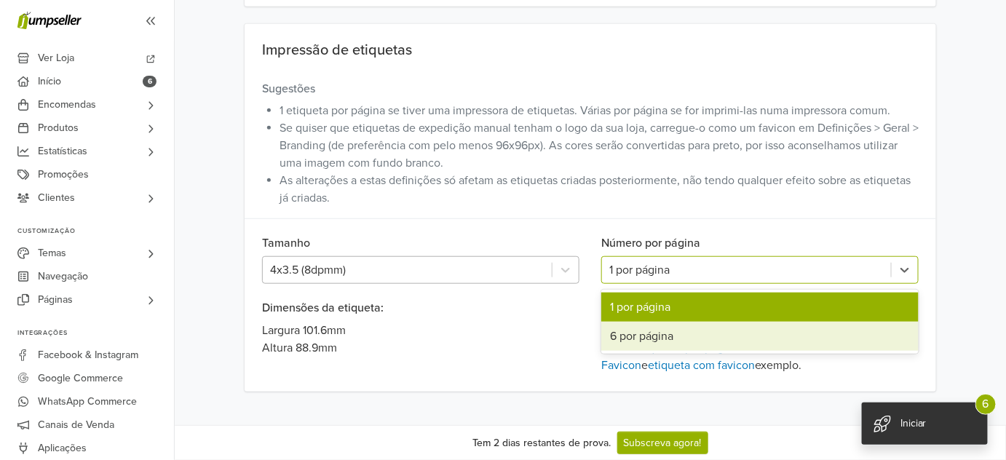
click at [501, 268] on div at bounding box center [407, 270] width 274 height 20
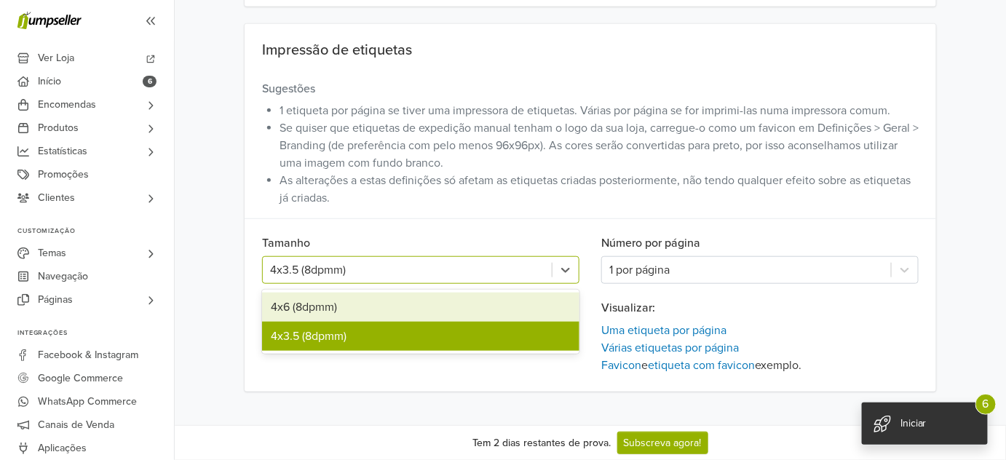
click at [477, 299] on div "4x6 (8dpmm)" at bounding box center [420, 307] width 317 height 29
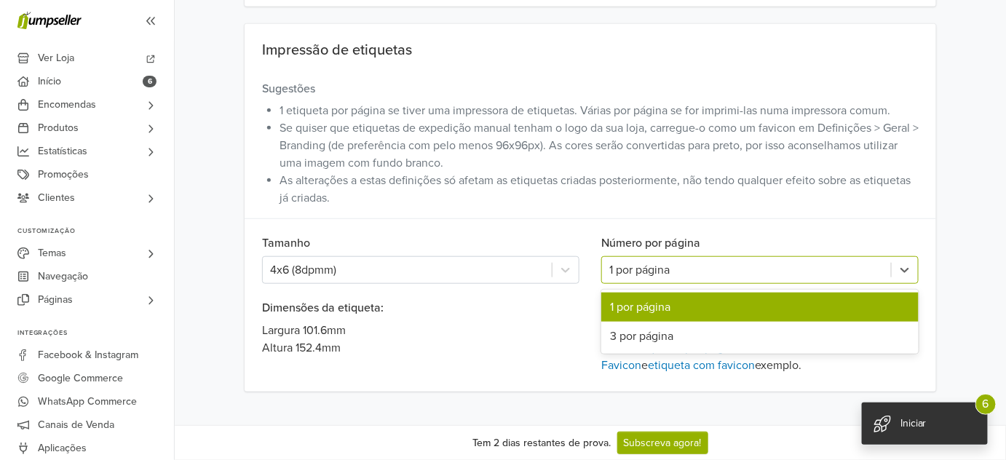
click at [629, 267] on div at bounding box center [746, 270] width 274 height 20
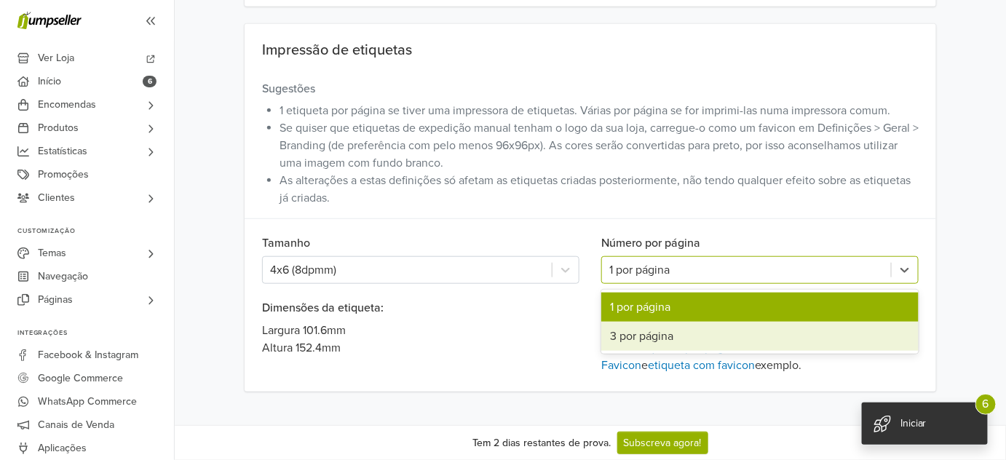
click at [647, 341] on div "3 por página" at bounding box center [759, 336] width 317 height 29
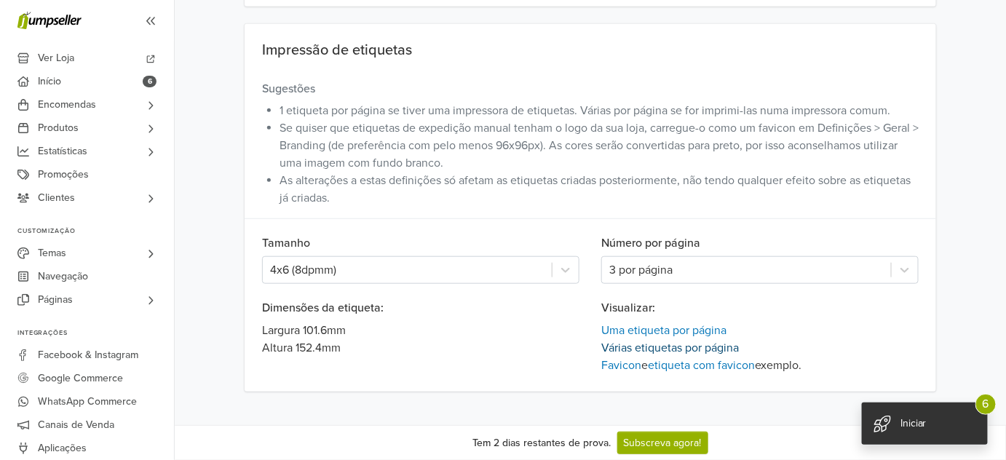
click at [630, 344] on link "Várias etiquetas por página" at bounding box center [670, 348] width 138 height 15
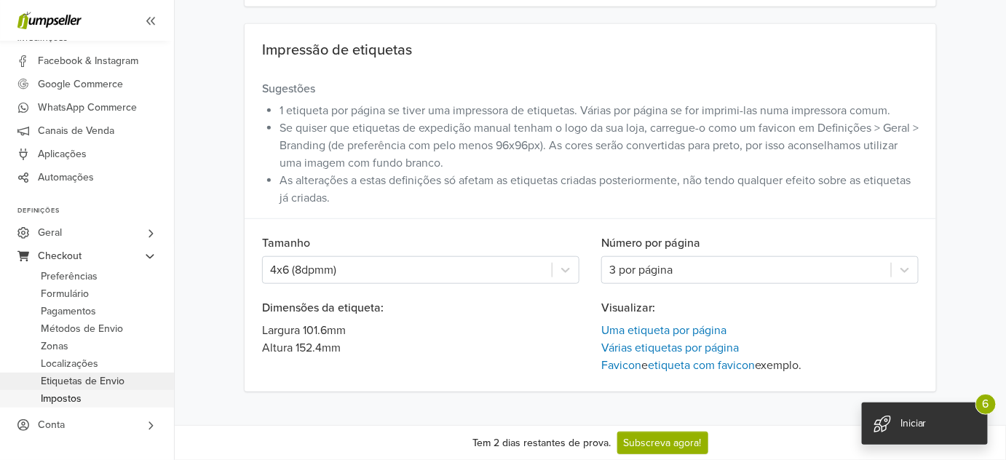
click at [63, 404] on span "Impostos" at bounding box center [61, 398] width 41 height 17
